Goal: Use online tool/utility: Utilize a website feature to perform a specific function

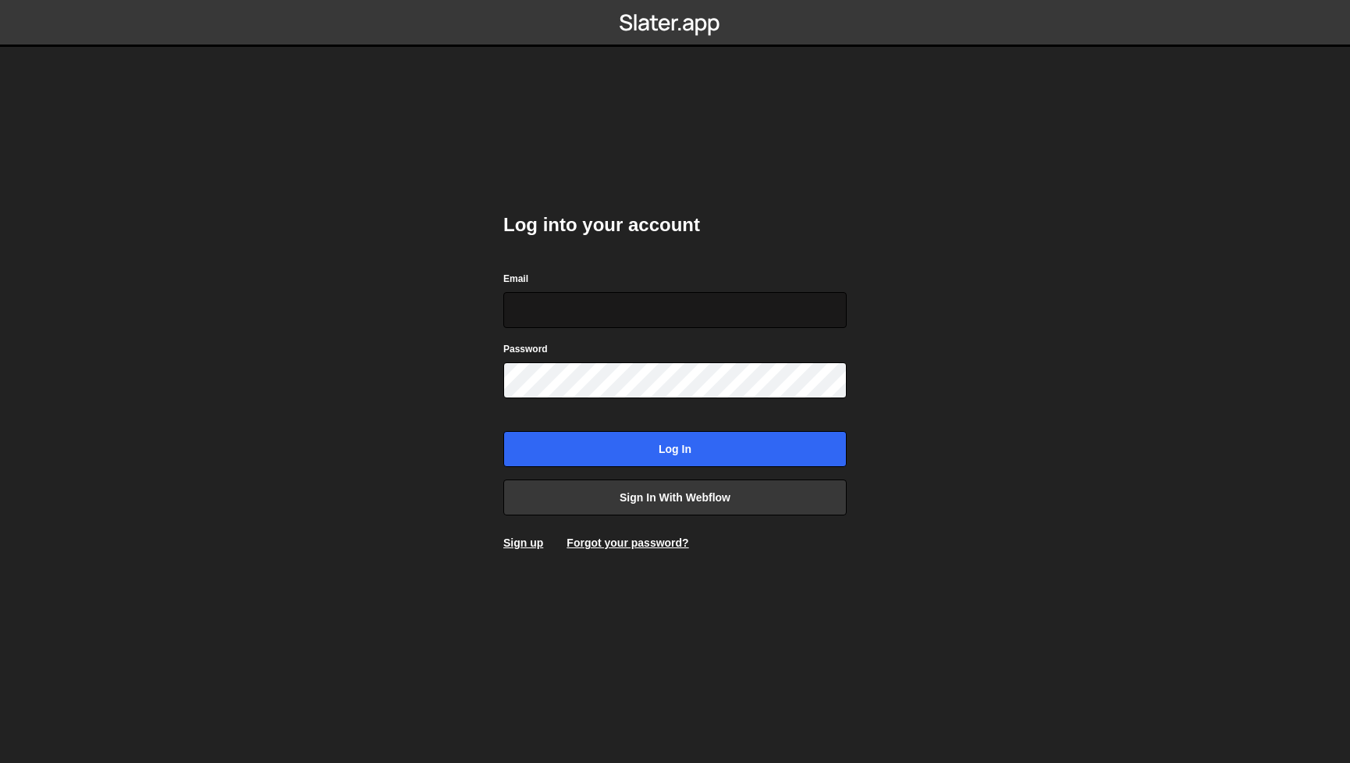
click at [634, 308] on input "Email" at bounding box center [674, 310] width 343 height 36
click at [694, 298] on input "Email" at bounding box center [674, 310] width 343 height 36
click at [716, 258] on div "Log into your account Email Password Log in Sign in with Webflow Sign up Forgot…" at bounding box center [674, 381] width 343 height 385
click at [780, 311] on input "Email" at bounding box center [674, 310] width 343 height 36
click at [675, 0] on com-1password-button at bounding box center [675, 0] width 0 height 0
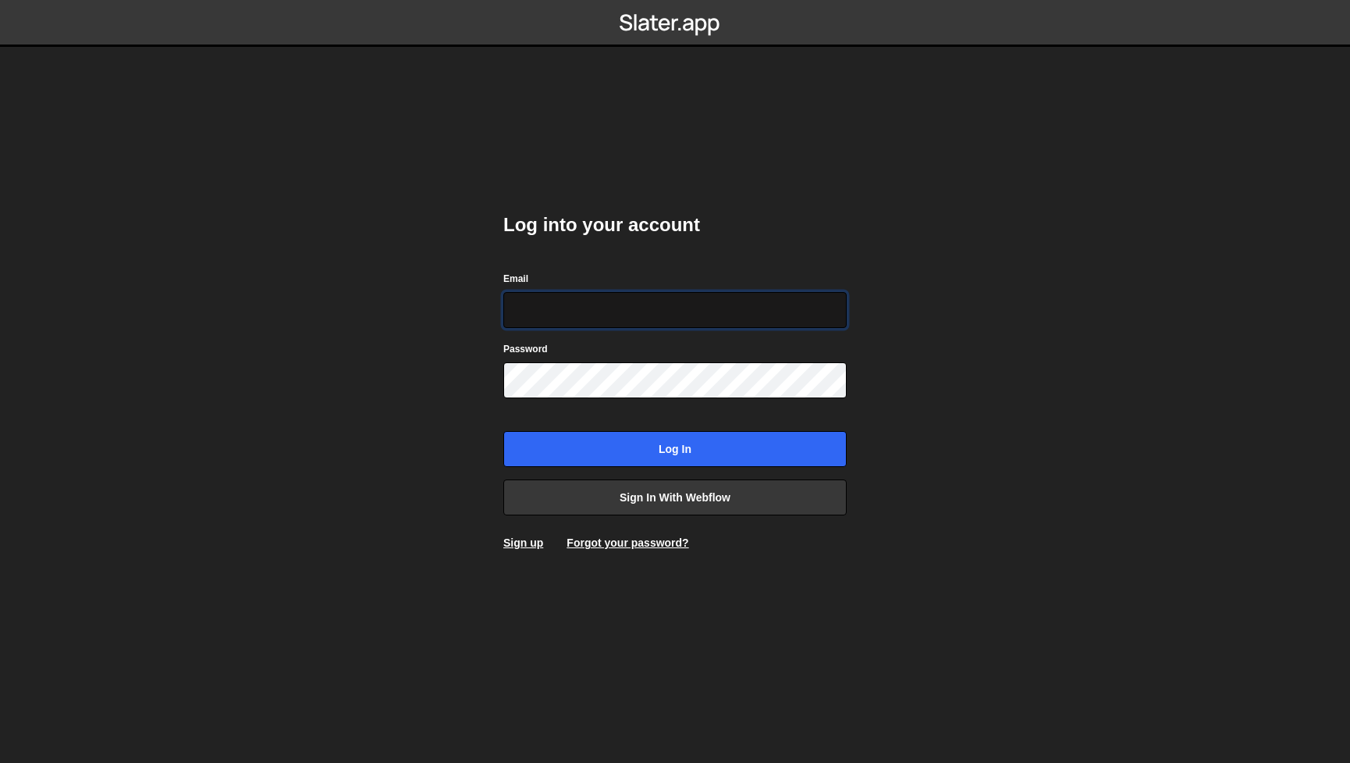
click at [675, 301] on input "Email" at bounding box center [674, 310] width 343 height 36
click at [675, 0] on com-1password-button at bounding box center [675, 0] width 0 height 0
click at [745, 314] on input "Email" at bounding box center [674, 310] width 343 height 36
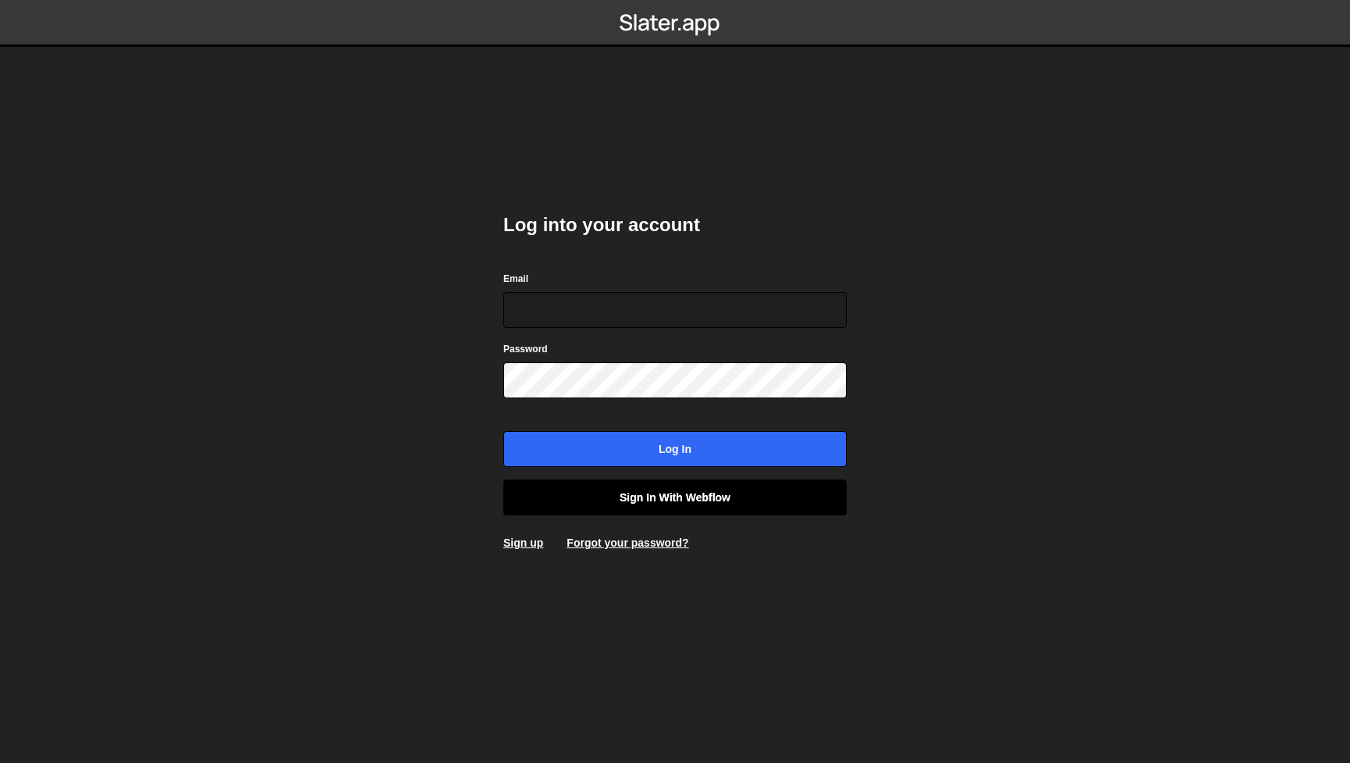
click at [682, 490] on link "Sign in with Webflow" at bounding box center [674, 497] width 343 height 36
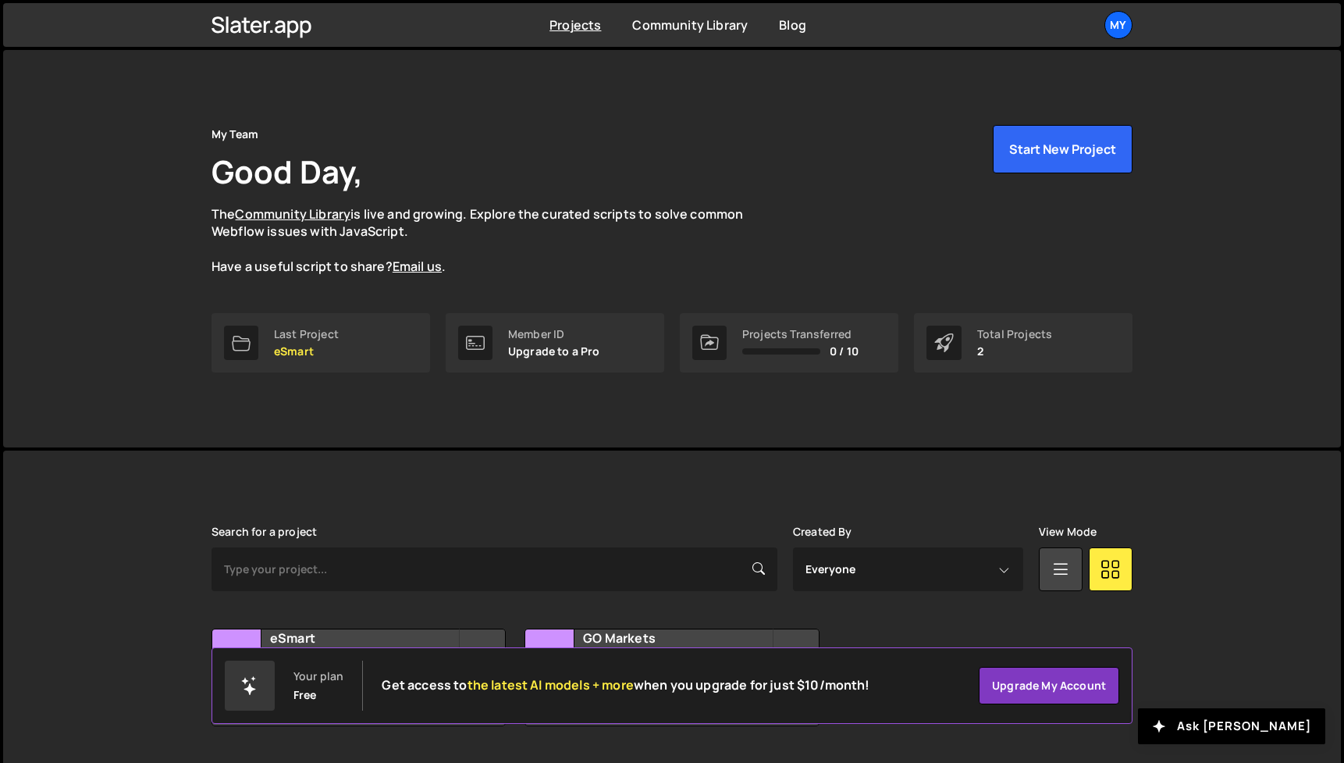
scroll to position [41, 0]
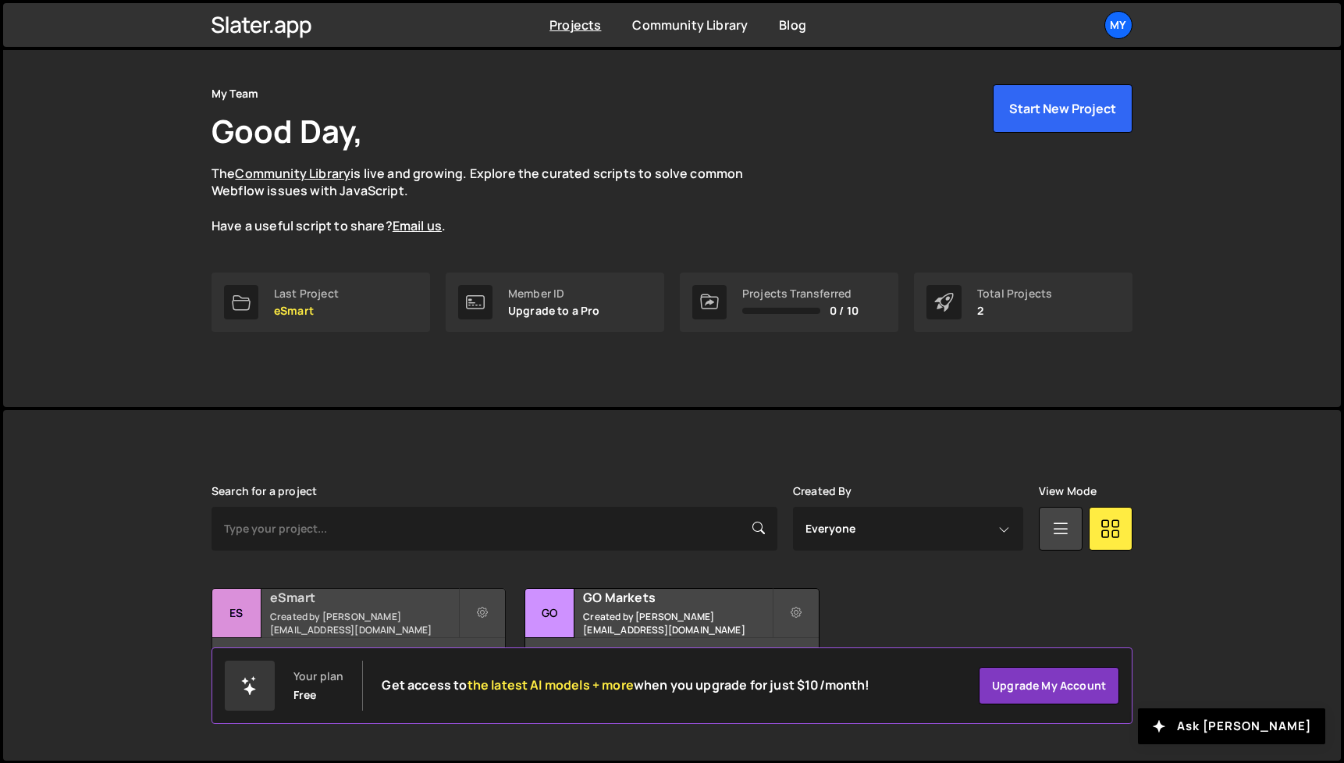
click at [381, 599] on h2 "eSmart" at bounding box center [364, 596] width 188 height 17
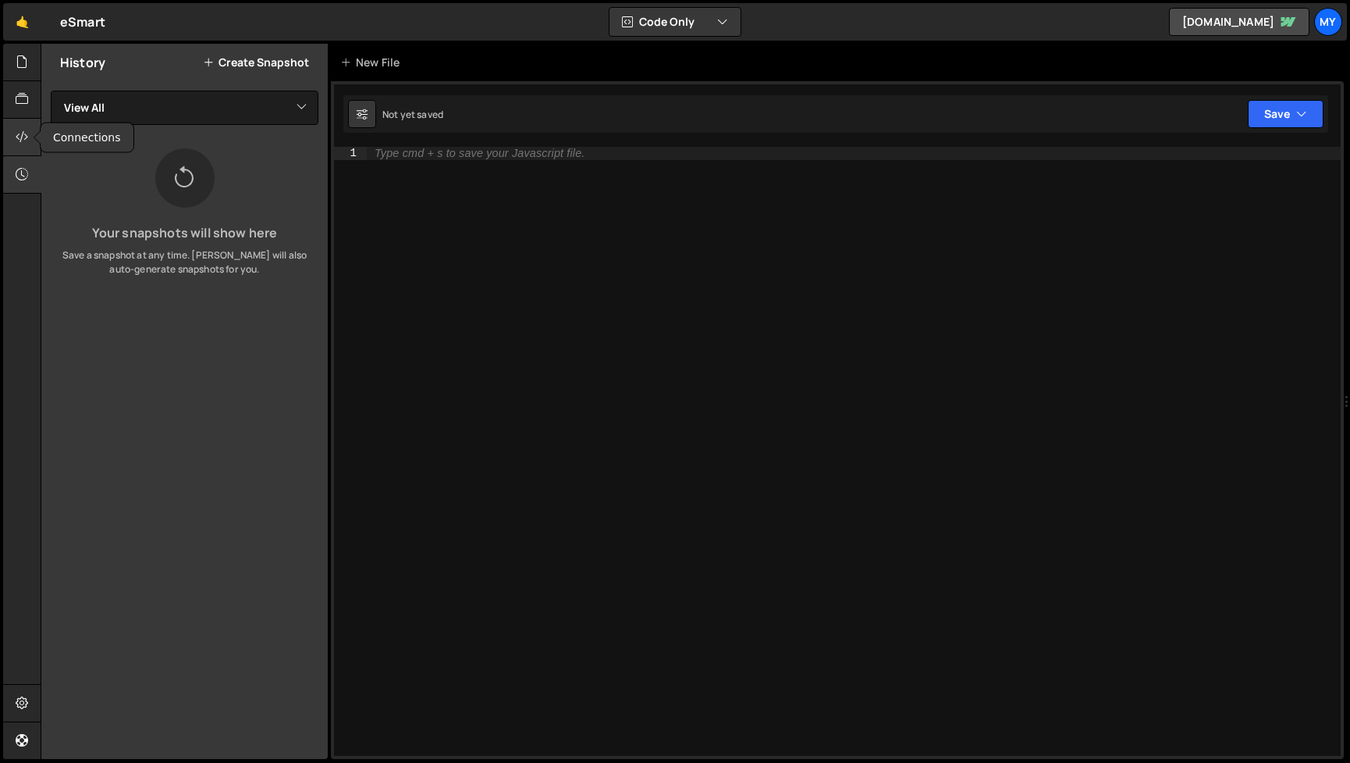
click at [30, 133] on div at bounding box center [22, 137] width 38 height 37
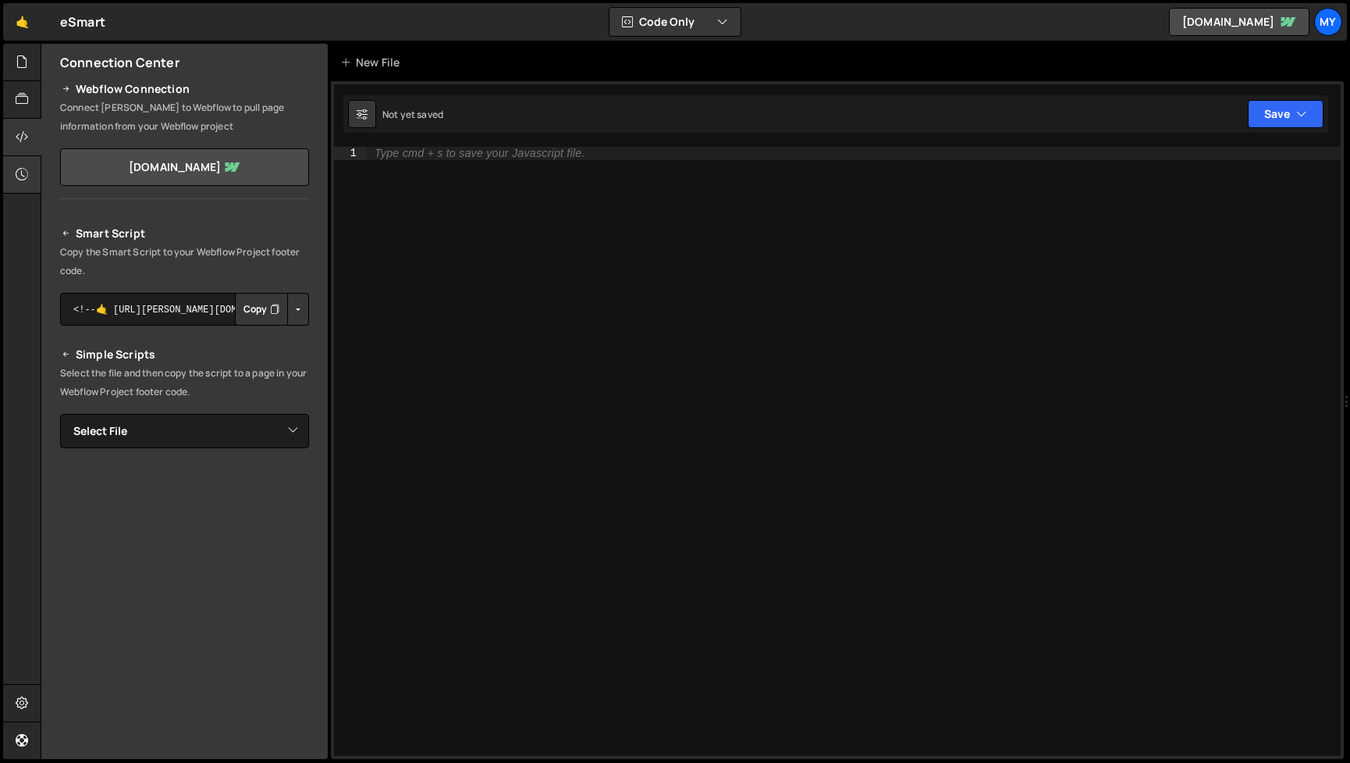
scroll to position [30, 0]
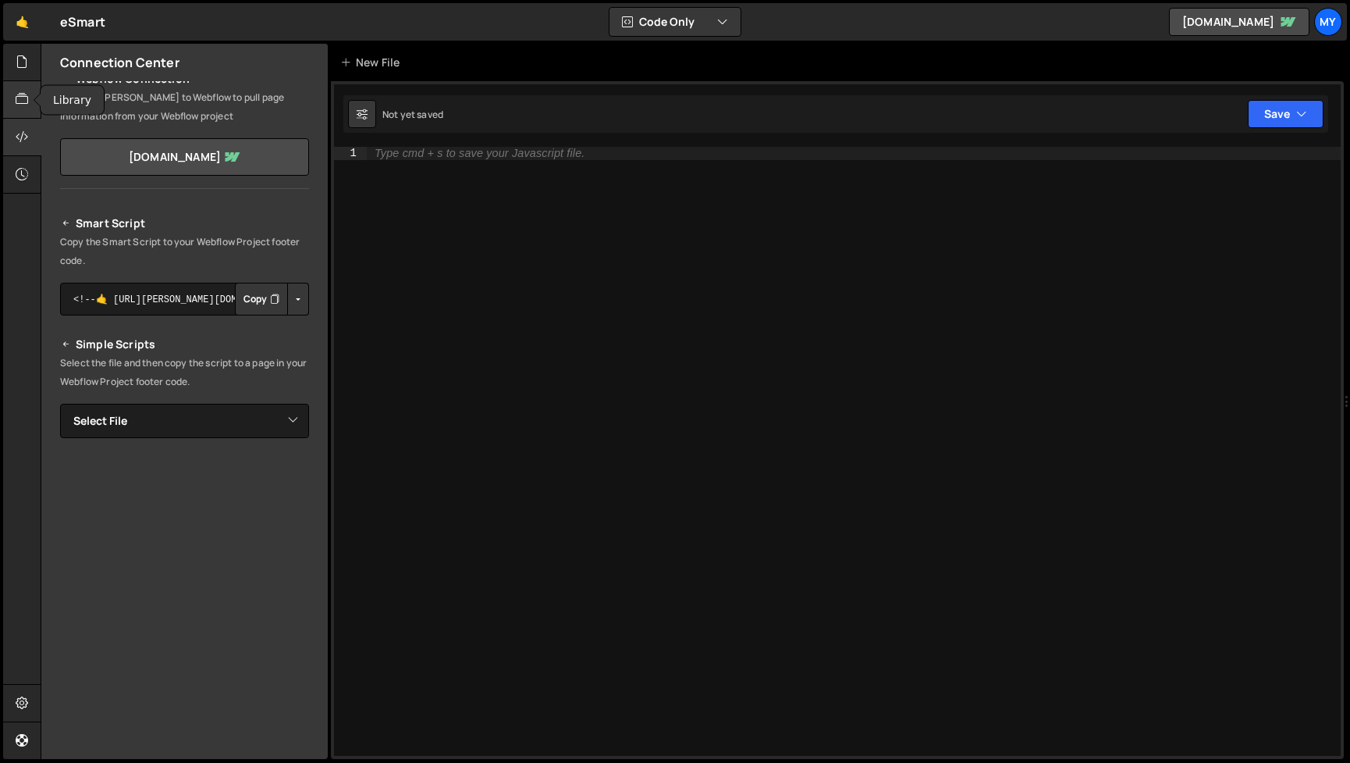
click at [21, 87] on div at bounding box center [22, 99] width 38 height 37
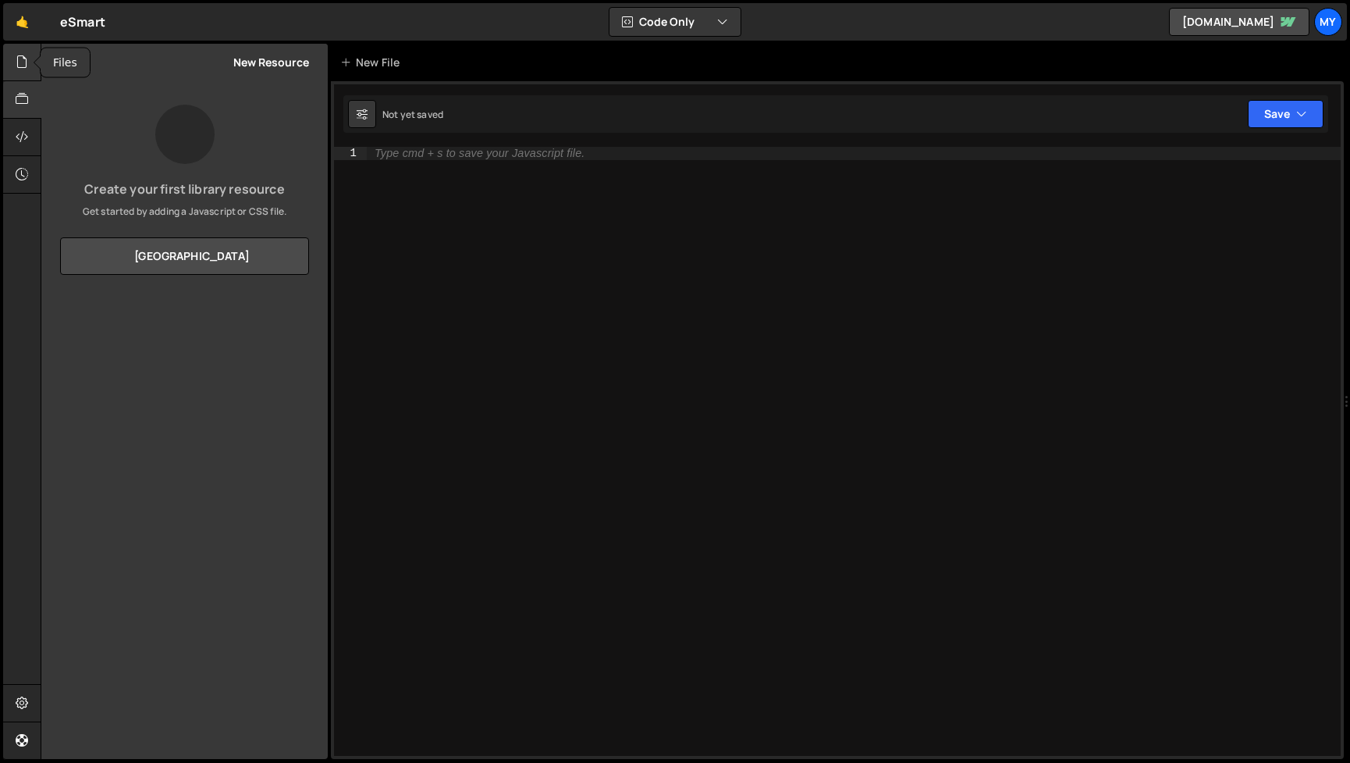
click at [17, 52] on div at bounding box center [22, 62] width 38 height 37
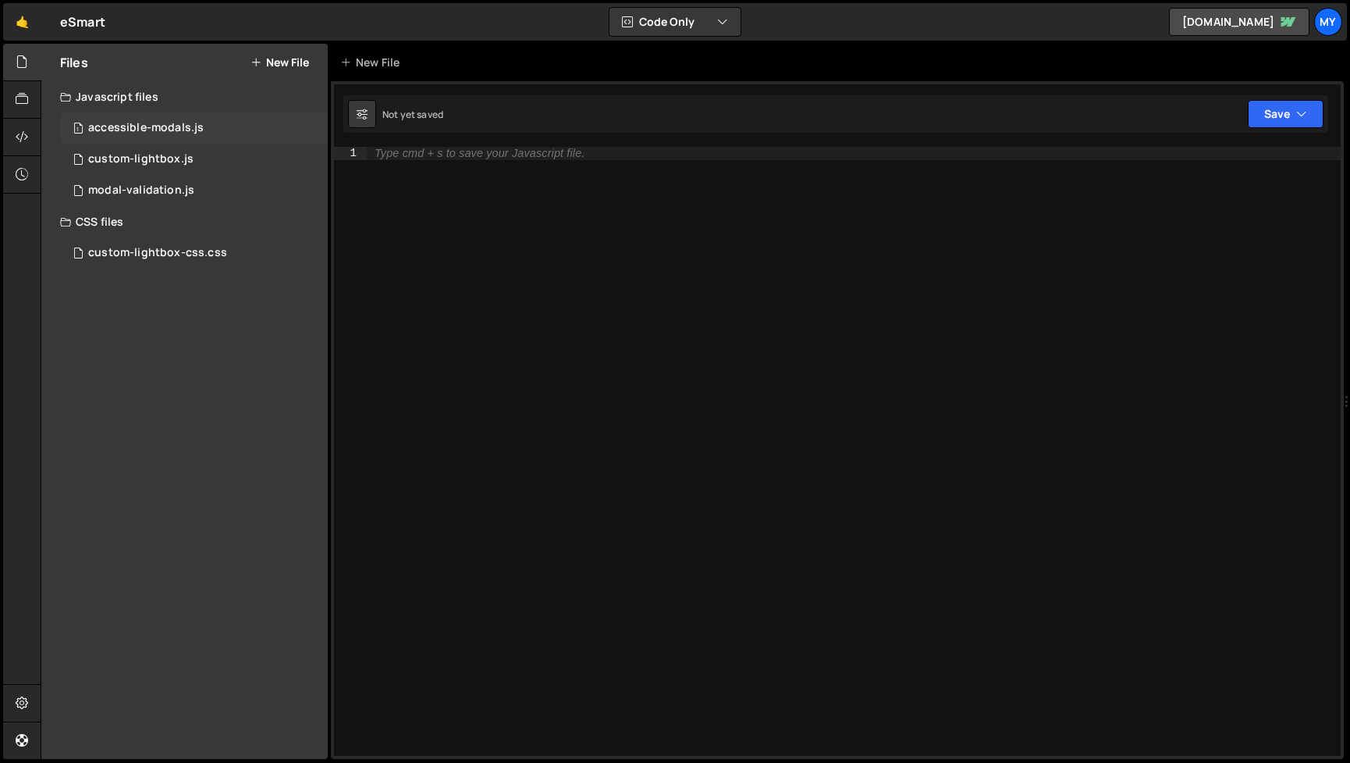
click at [236, 138] on div "1 accessible-modals.js 0" at bounding box center [194, 127] width 268 height 31
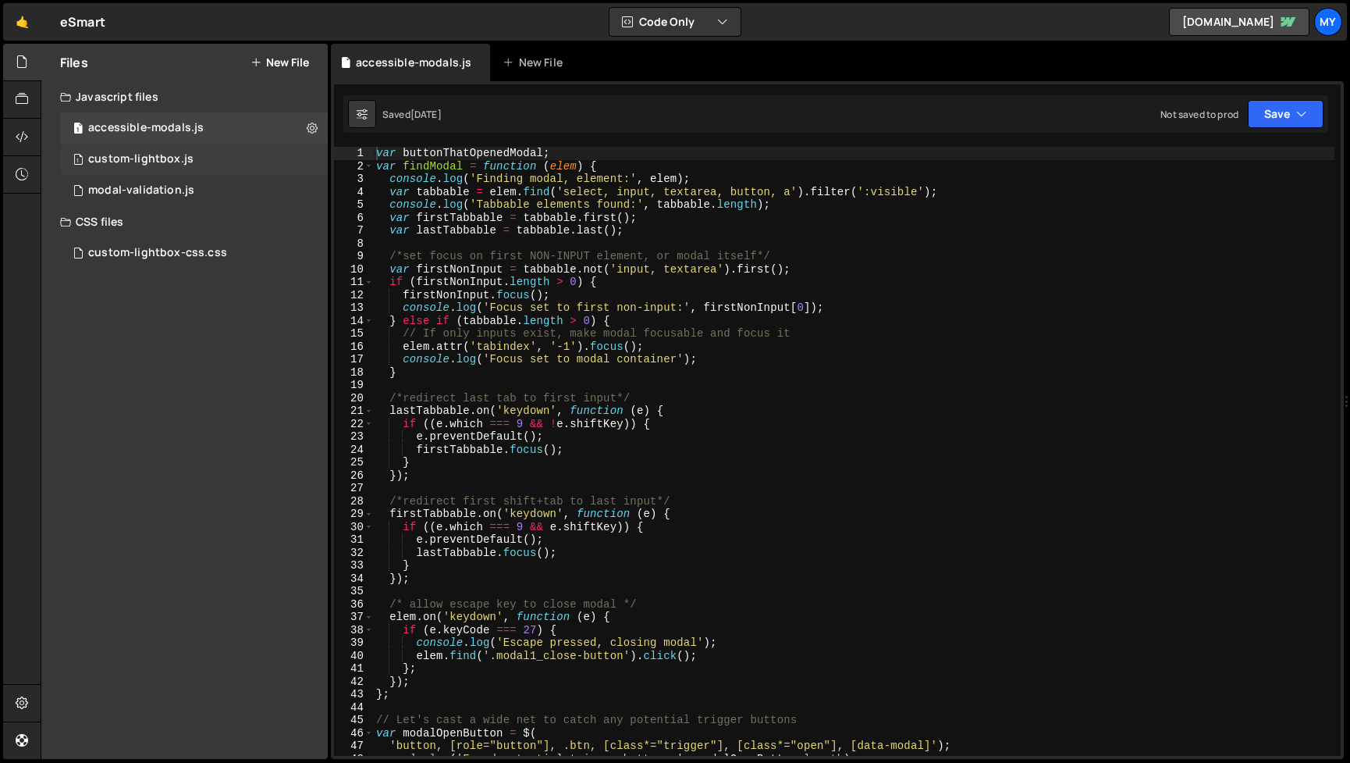
click at [234, 149] on div "1 custom-lightbox.js 0" at bounding box center [194, 159] width 268 height 31
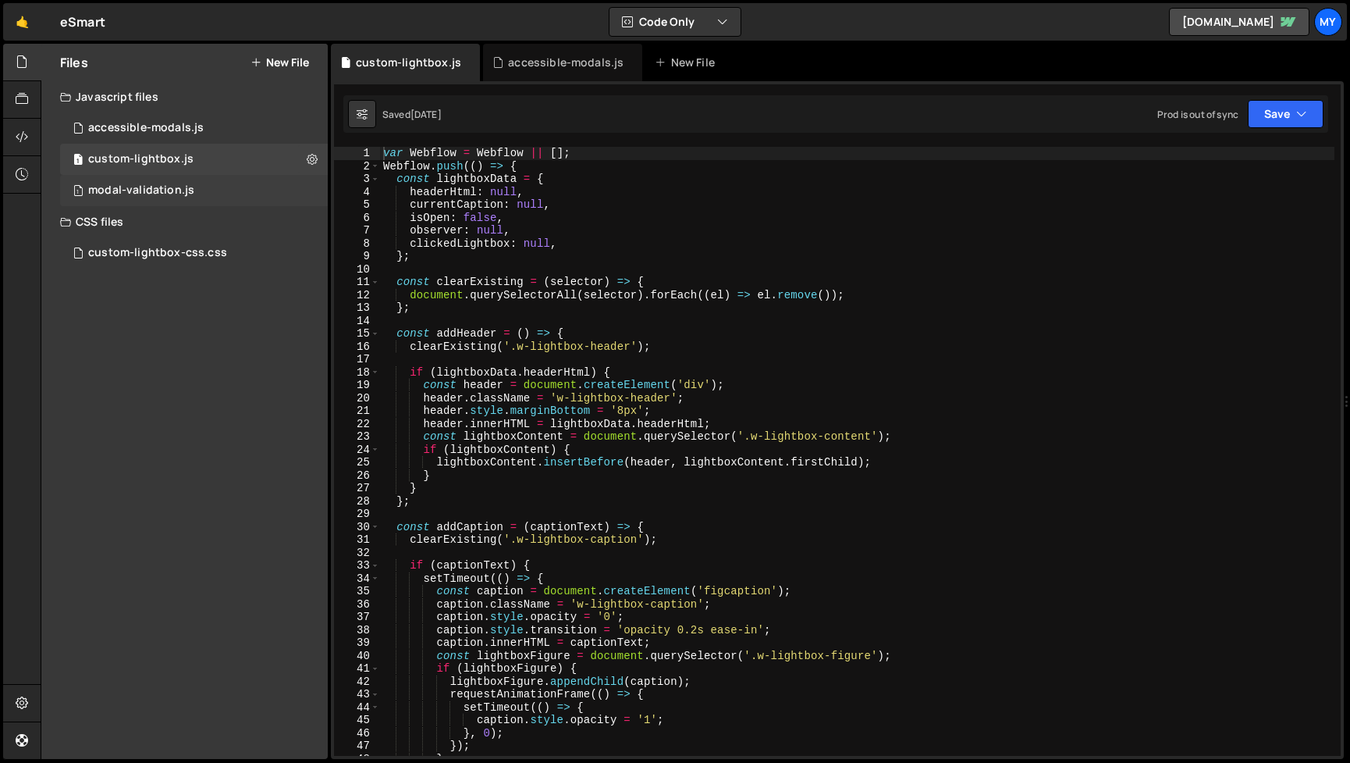
click at [245, 183] on div "1 modal-validation.js 0" at bounding box center [194, 190] width 268 height 31
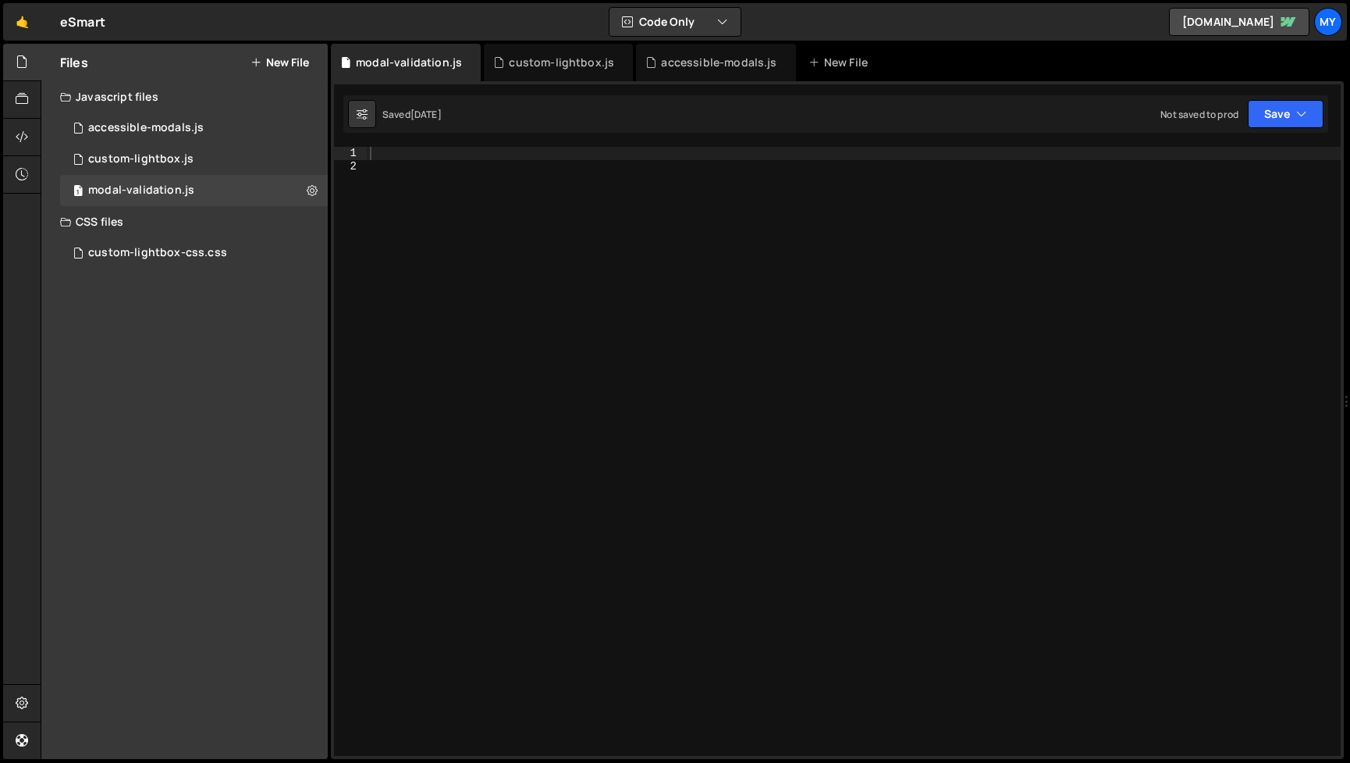
click at [457, 188] on div at bounding box center [854, 464] width 974 height 635
click at [456, 182] on div at bounding box center [854, 464] width 974 height 635
click at [456, 170] on div at bounding box center [854, 464] width 974 height 635
paste textarea "}"
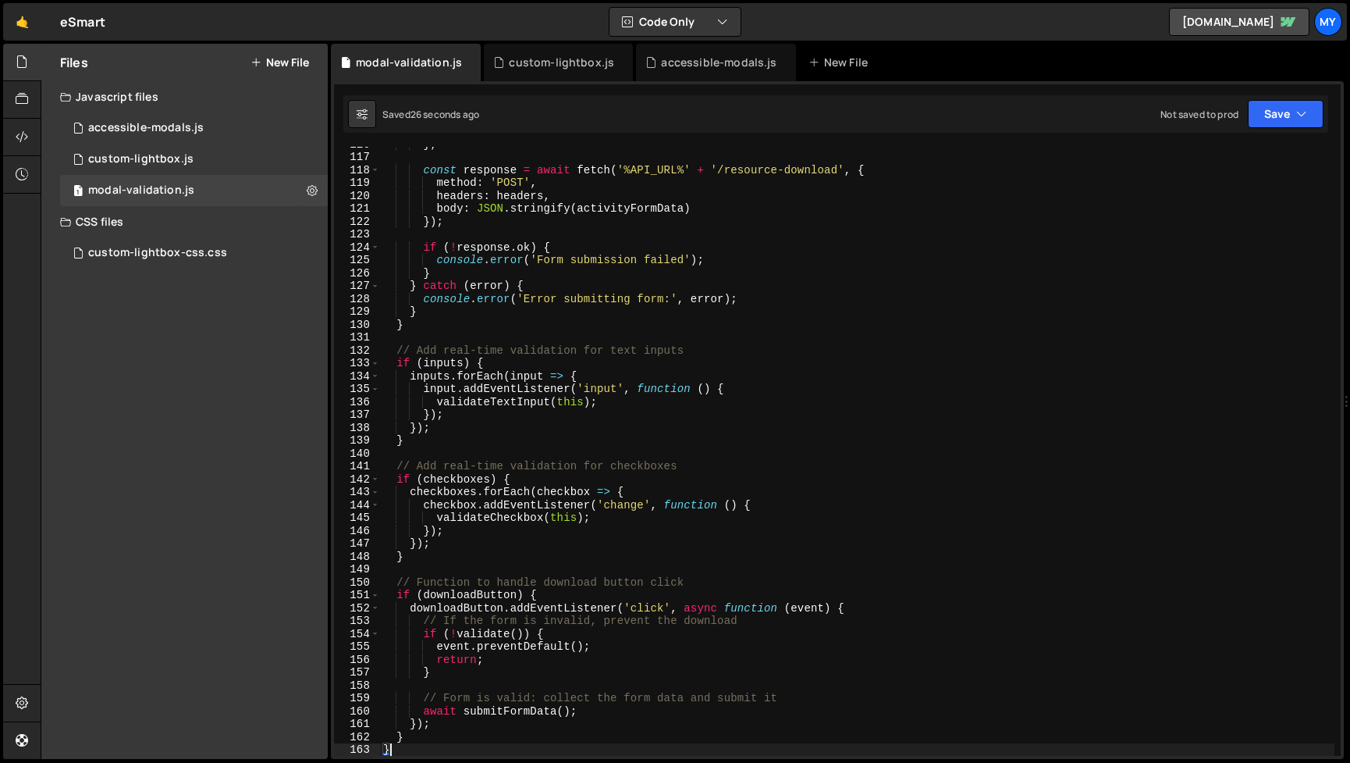
click at [632, 387] on div "} ; const response = await fetch ( '%API_URL%' + '/resource-download' , { metho…" at bounding box center [857, 454] width 955 height 635
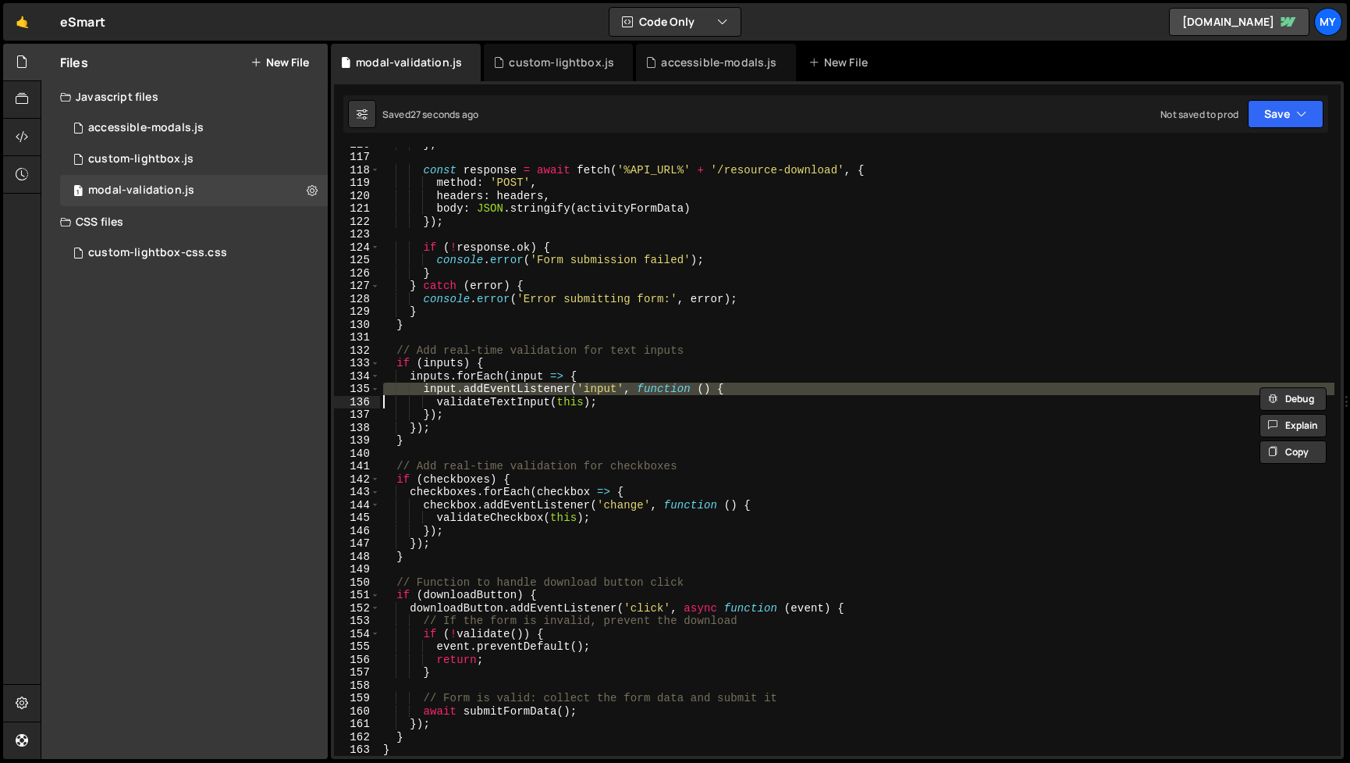
type textarea "}"
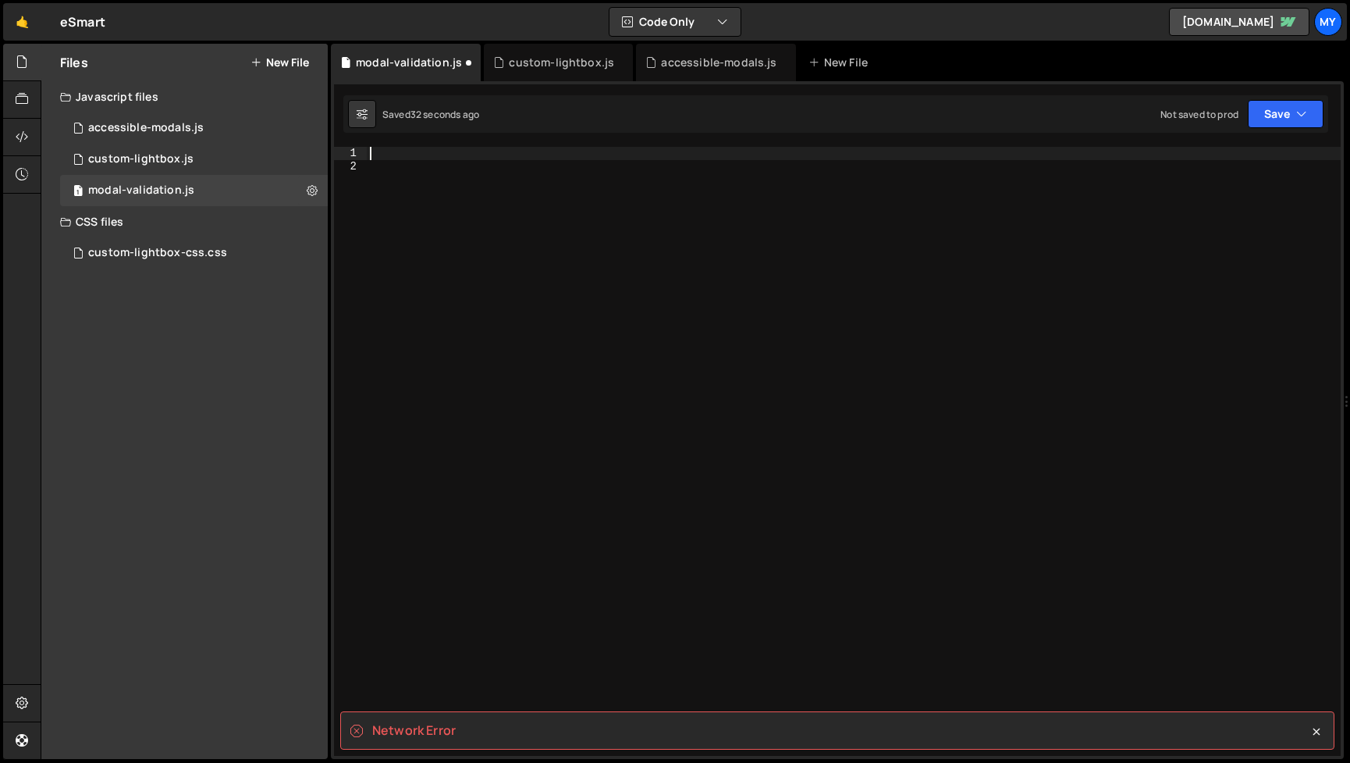
click at [482, 269] on div at bounding box center [854, 464] width 974 height 635
